Goal: Check status: Check status

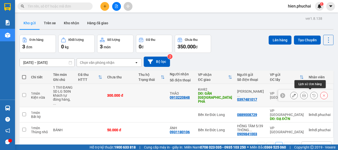
click at [312, 94] on icon at bounding box center [314, 96] width 4 height 4
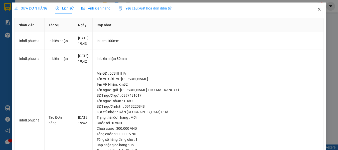
click at [317, 10] on icon "close" at bounding box center [319, 9] width 4 height 4
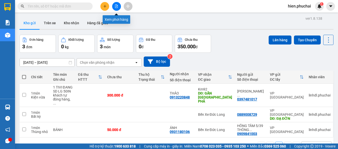
click at [115, 5] on icon "file-add" at bounding box center [117, 7] width 4 height 4
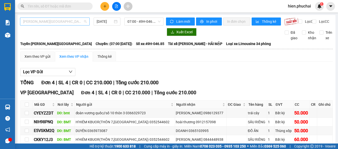
click at [61, 24] on span "Gia Lai - Đà Lạt" at bounding box center [55, 22] width 64 height 8
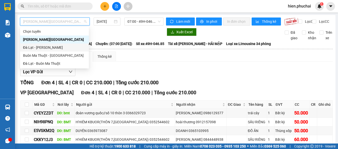
click at [53, 45] on div "Đà Lạt - Gia Lai" at bounding box center [54, 48] width 63 height 6
type input "15/08/2025"
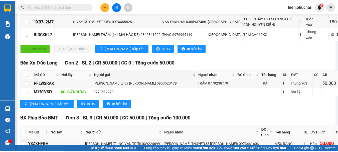
scroll to position [150, 0]
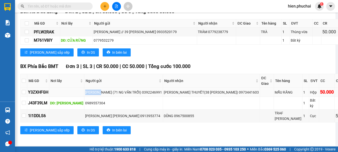
drag, startPoint x: 96, startPoint y: 98, endPoint x: 69, endPoint y: 98, distance: 27.0
click at [69, 96] on tr "Y3ZXHFGH ĐỖ HOÀNG (71 NG VĂN TRỖI) 0392246991 ĐỖ KỲ THUYẾT(38 LÝ CHÍNH THẮNG) 0…" at bounding box center [190, 92] width 338 height 9
drag, startPoint x: 81, startPoint y: 96, endPoint x: 78, endPoint y: 98, distance: 3.4
copy div "ĐỖ HOÀNG"
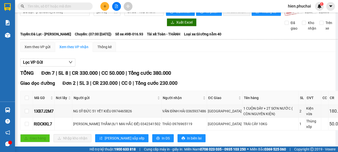
scroll to position [0, 0]
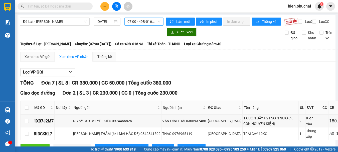
click at [129, 22] on span "07:00 - 49B-016.93" at bounding box center [143, 22] width 33 height 8
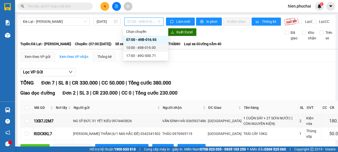
click at [131, 46] on div "10:00 - 49B-019.00" at bounding box center [145, 48] width 39 height 6
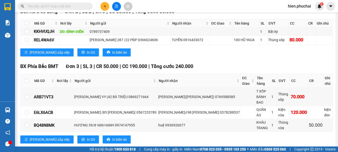
scroll to position [160, 0]
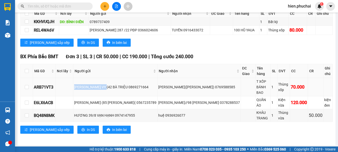
drag, startPoint x: 107, startPoint y: 88, endPoint x: 74, endPoint y: 90, distance: 32.6
click at [74, 90] on tr "ARB71VT3 KIỀU NGỌC HIỀN VY (42 BÀ TRIỆU 0869271664 TRẦN TUẤN ANH(PHAN BỘI CHÂU)…" at bounding box center [177, 87] width 312 height 18
copy div "KIỀU NGỌC HIỀN VY"
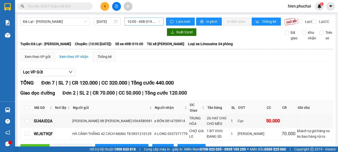
click at [132, 23] on span "10:00 - 49B-019.00" at bounding box center [143, 22] width 33 height 8
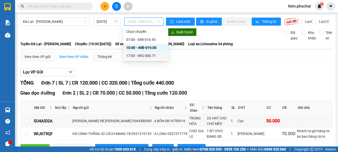
click at [132, 52] on div "17:00 - 49G-000.71" at bounding box center [145, 56] width 45 height 8
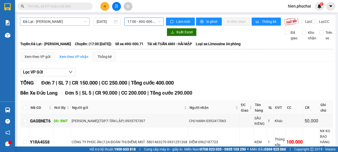
click at [73, 21] on span "Đà Lạt - Gia Lai" at bounding box center [55, 22] width 64 height 8
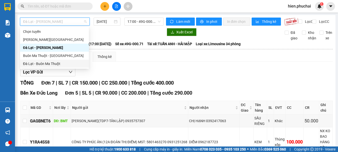
click at [57, 63] on div "Đà Lạt - Buôn Ma Thuột" at bounding box center [54, 64] width 63 height 6
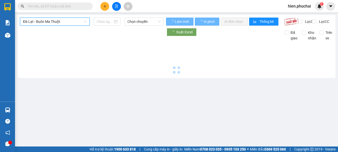
type input "15/08/2025"
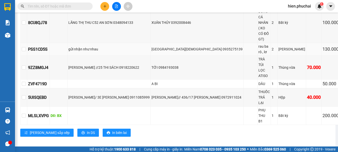
scroll to position [184, 0]
